Goal: Navigation & Orientation: Understand site structure

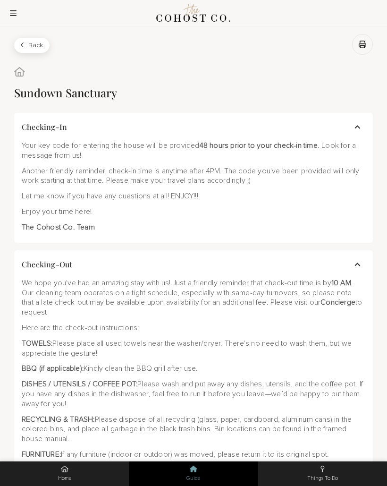
click at [353, 128] on button "Checking-In" at bounding box center [193, 127] width 359 height 29
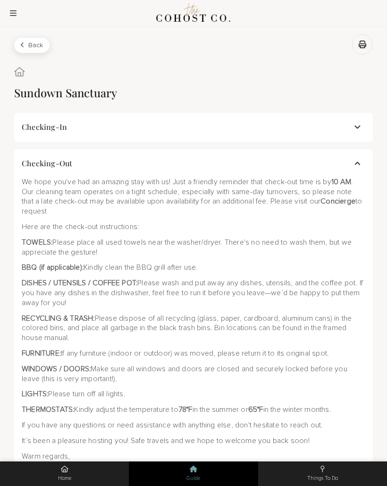
click at [36, 48] on button "Back" at bounding box center [31, 45] width 35 height 15
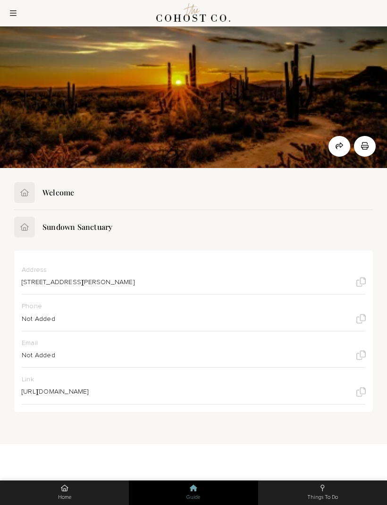
click at [360, 284] on icon at bounding box center [360, 282] width 9 height 9
click at [358, 285] on icon at bounding box center [361, 282] width 10 height 10
click at [361, 283] on icon at bounding box center [360, 282] width 9 height 9
click at [362, 286] on button at bounding box center [360, 281] width 9 height 9
click at [31, 193] on button at bounding box center [193, 193] width 359 height 34
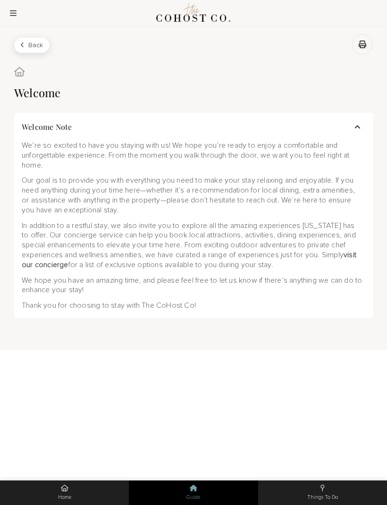
click at [27, 73] on div at bounding box center [193, 72] width 359 height 11
click at [16, 17] on button at bounding box center [13, 13] width 19 height 19
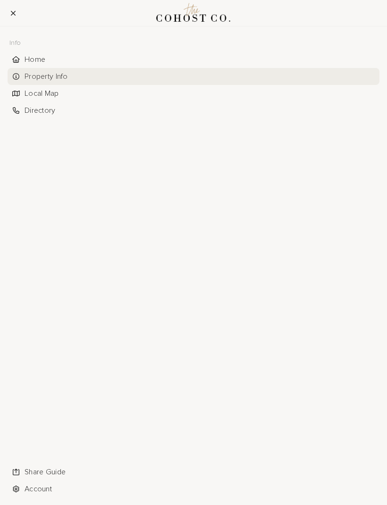
click at [66, 75] on div "Property Info" at bounding box center [200, 77] width 351 height 10
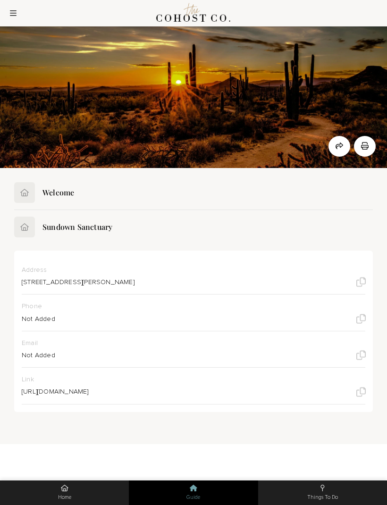
click at [30, 227] on button at bounding box center [193, 227] width 359 height 34
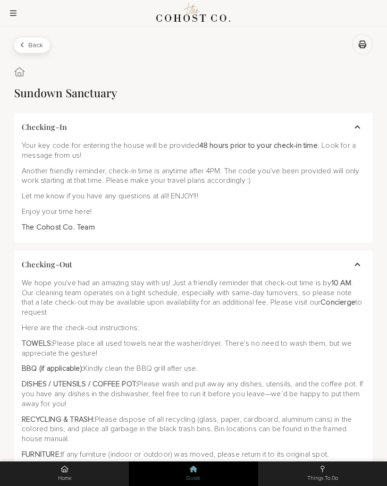
click at [38, 45] on button "Back" at bounding box center [31, 45] width 35 height 15
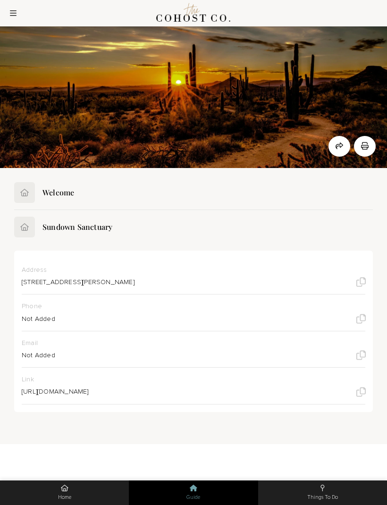
click at [25, 196] on button at bounding box center [193, 193] width 359 height 34
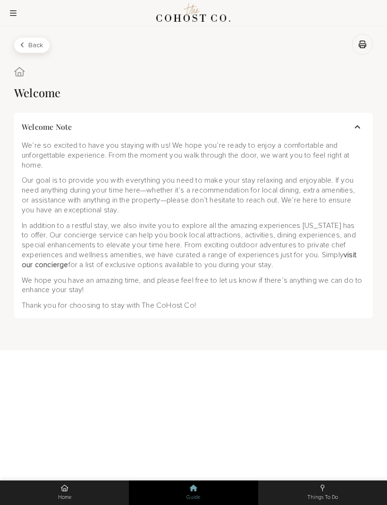
click at [36, 48] on button "Back" at bounding box center [31, 45] width 35 height 15
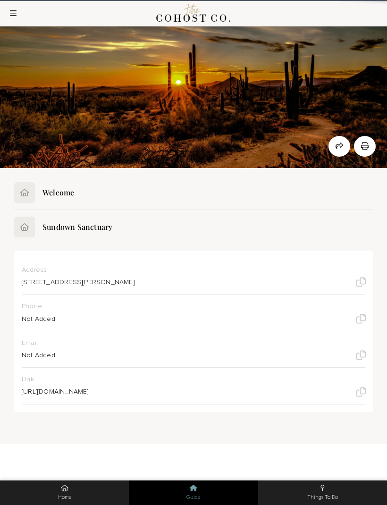
click at [17, 13] on button at bounding box center [13, 13] width 19 height 19
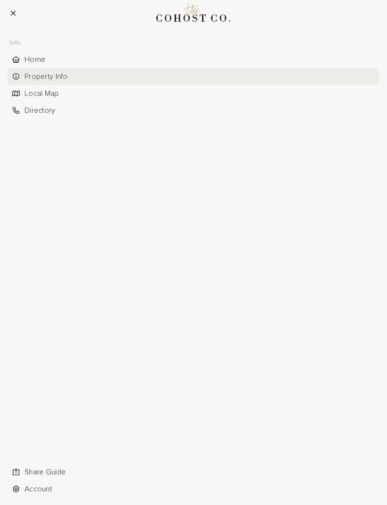
click at [43, 56] on div "Home" at bounding box center [200, 60] width 351 height 10
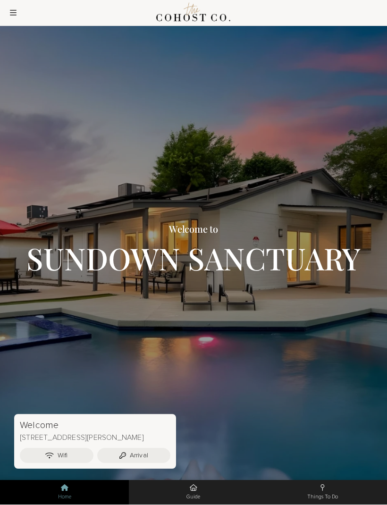
click at [69, 485] on button "Home" at bounding box center [64, 492] width 129 height 25
click at [71, 485] on span "Home" at bounding box center [64, 497] width 129 height 7
click at [325, 485] on button "Things To Do" at bounding box center [322, 492] width 129 height 25
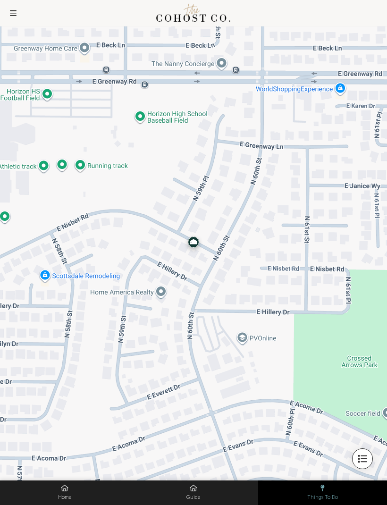
click at [197, 485] on button "Guide" at bounding box center [193, 492] width 129 height 25
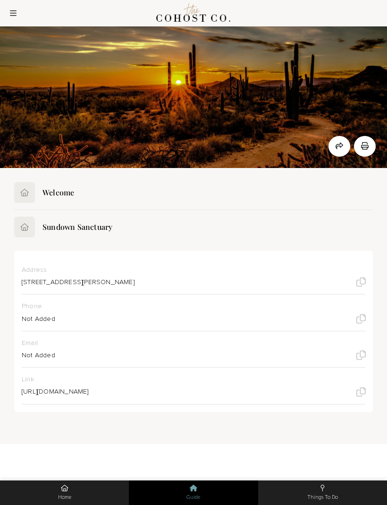
click at [75, 485] on span "Home" at bounding box center [64, 497] width 129 height 7
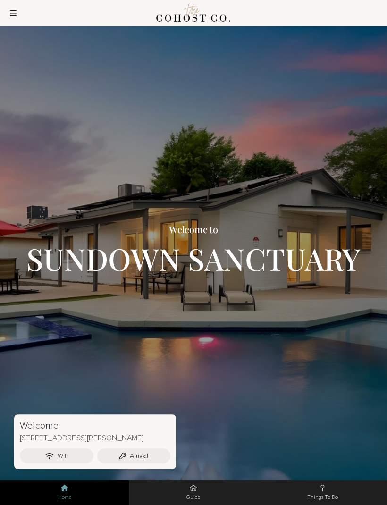
click at [69, 485] on span "Home" at bounding box center [64, 497] width 129 height 7
click at [18, 8] on button at bounding box center [13, 13] width 19 height 19
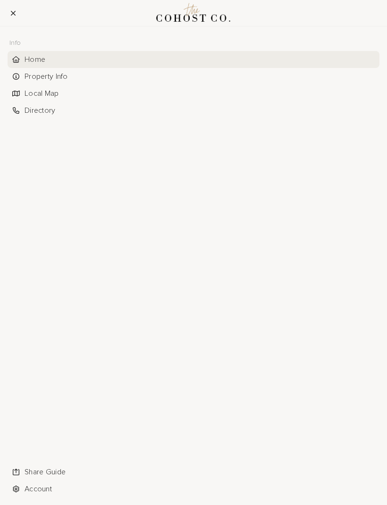
click at [49, 118] on div "Directory" at bounding box center [194, 110] width 372 height 17
click at [52, 109] on div "Directory" at bounding box center [200, 111] width 351 height 10
